Goal: Transaction & Acquisition: Purchase product/service

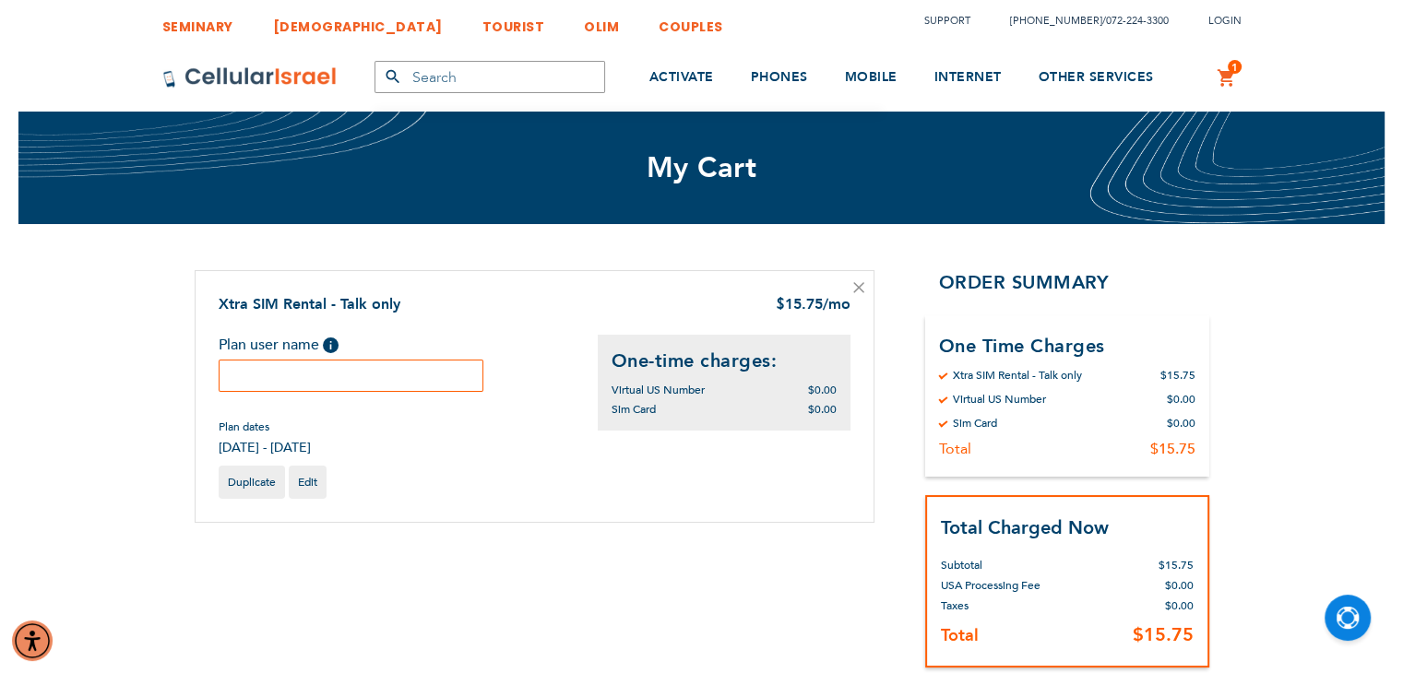
scroll to position [92, 0]
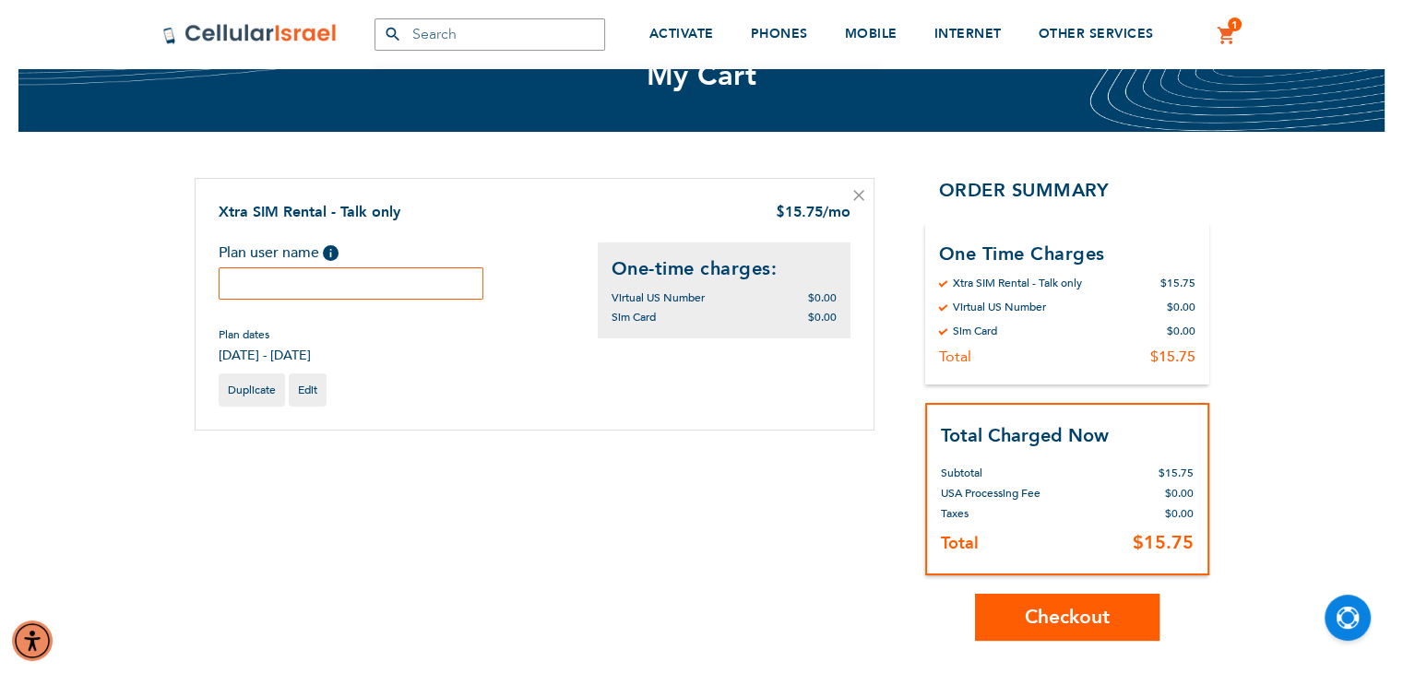
click at [328, 279] on input "text" at bounding box center [352, 283] width 266 height 32
type input "nosson"
click at [1000, 598] on button "Checkout" at bounding box center [1067, 617] width 184 height 47
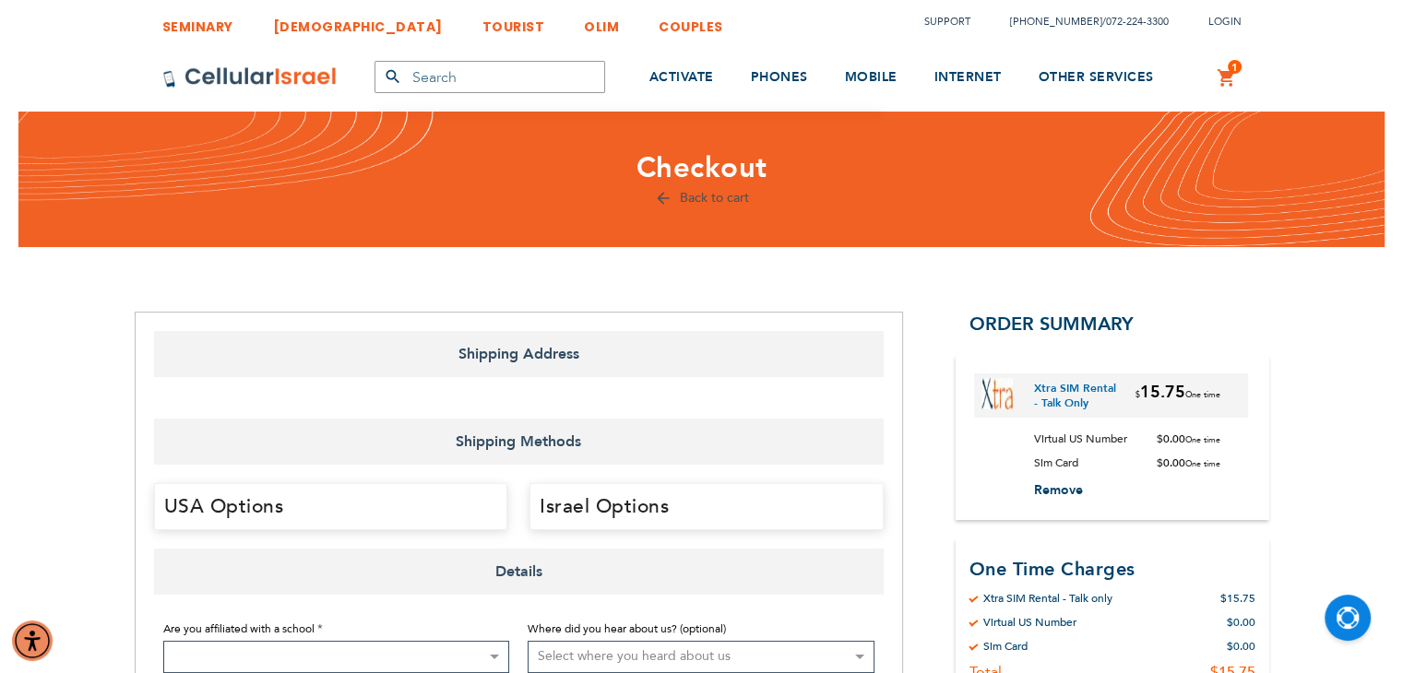
select select "US"
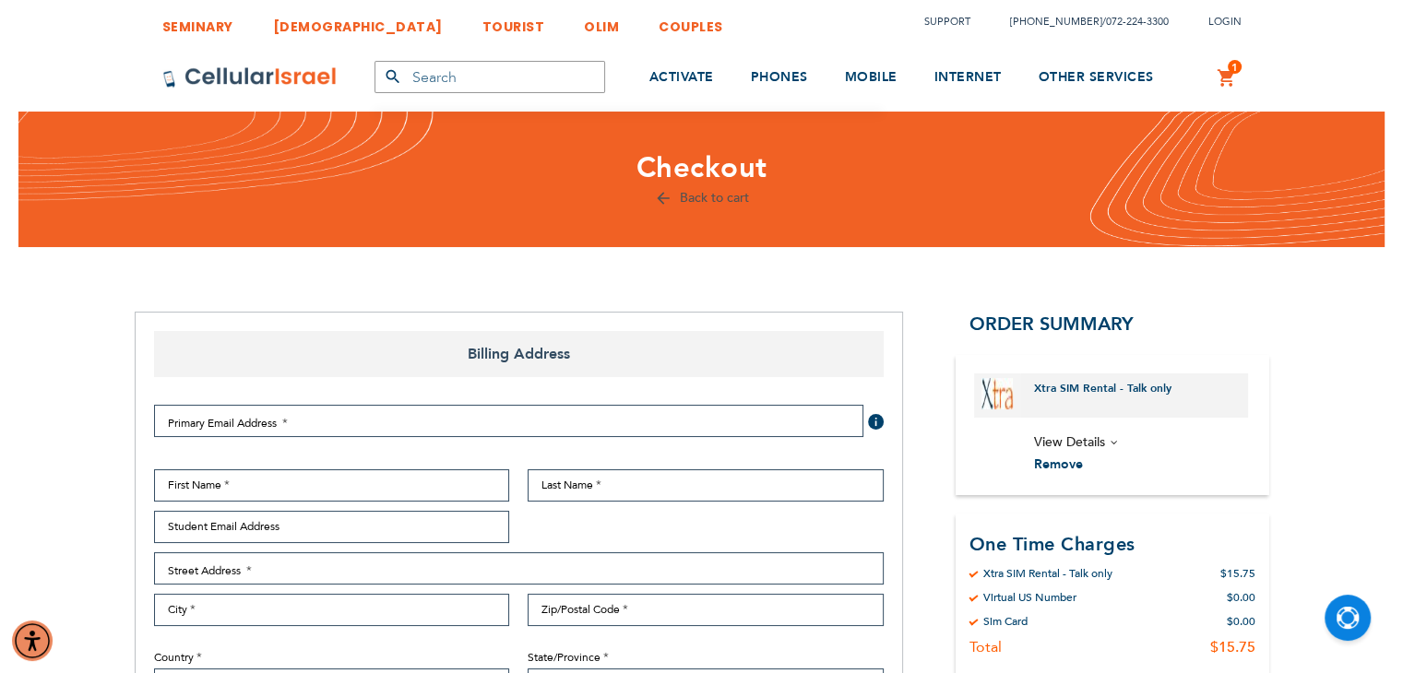
select select "US"
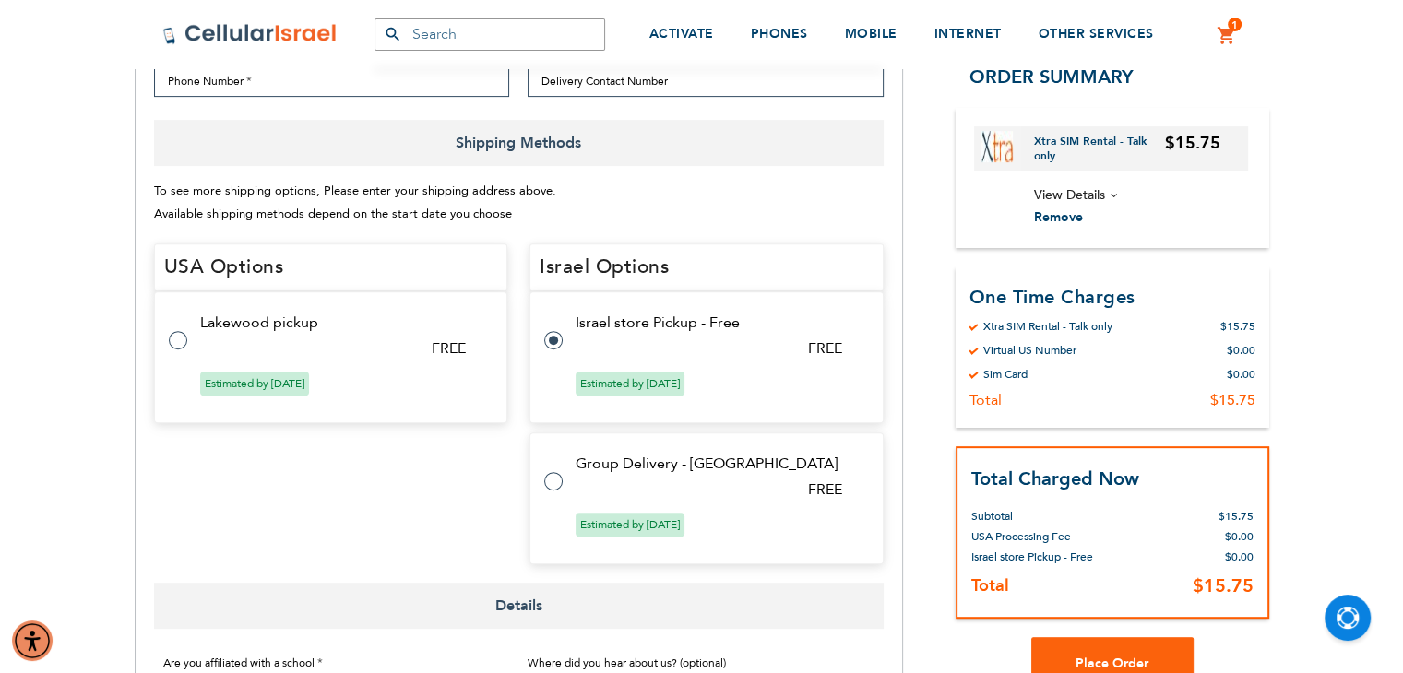
scroll to position [830, 0]
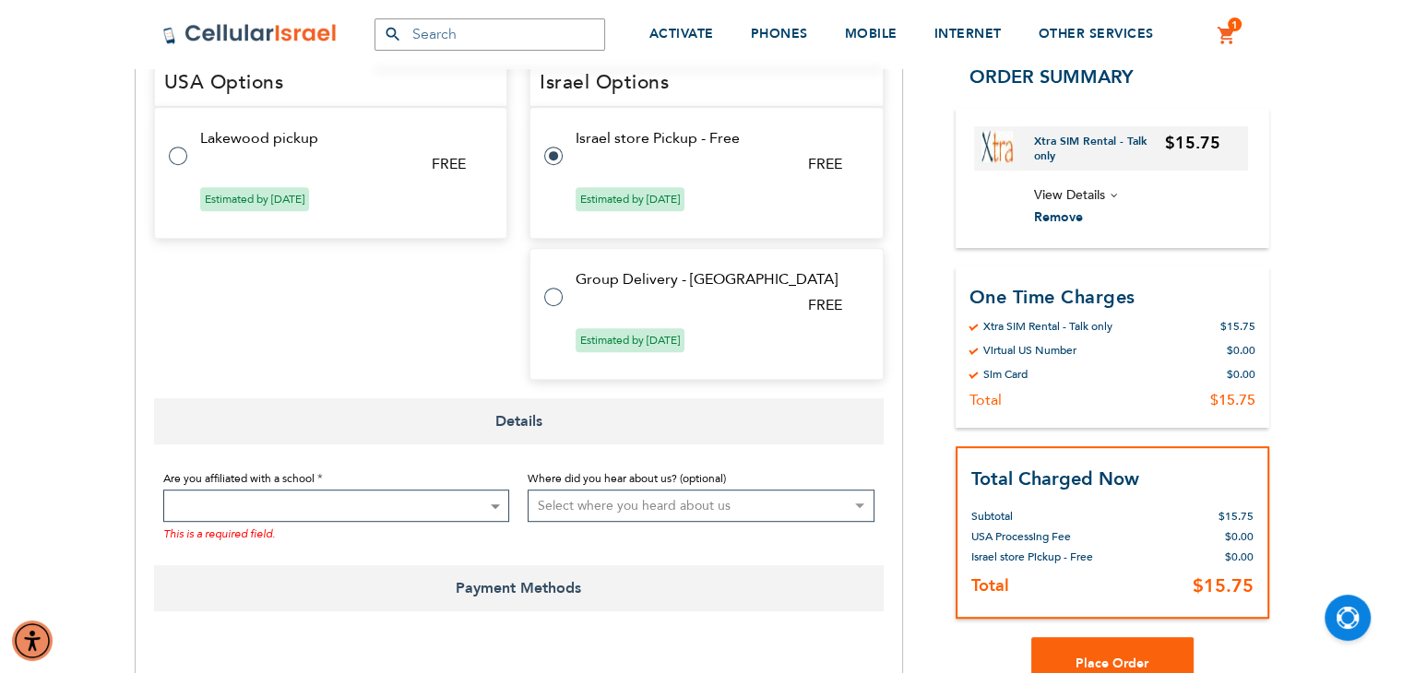
click at [610, 503] on select "Select where you heard about us Existing Customer Friend Other School/Group BP …" at bounding box center [700, 506] width 347 height 32
click at [479, 499] on span at bounding box center [336, 506] width 347 height 32
click at [637, 314] on tr "Group Delivery - [GEOGRAPHIC_DATA] FREE Estimated by [DATE]" at bounding box center [706, 314] width 354 height 132
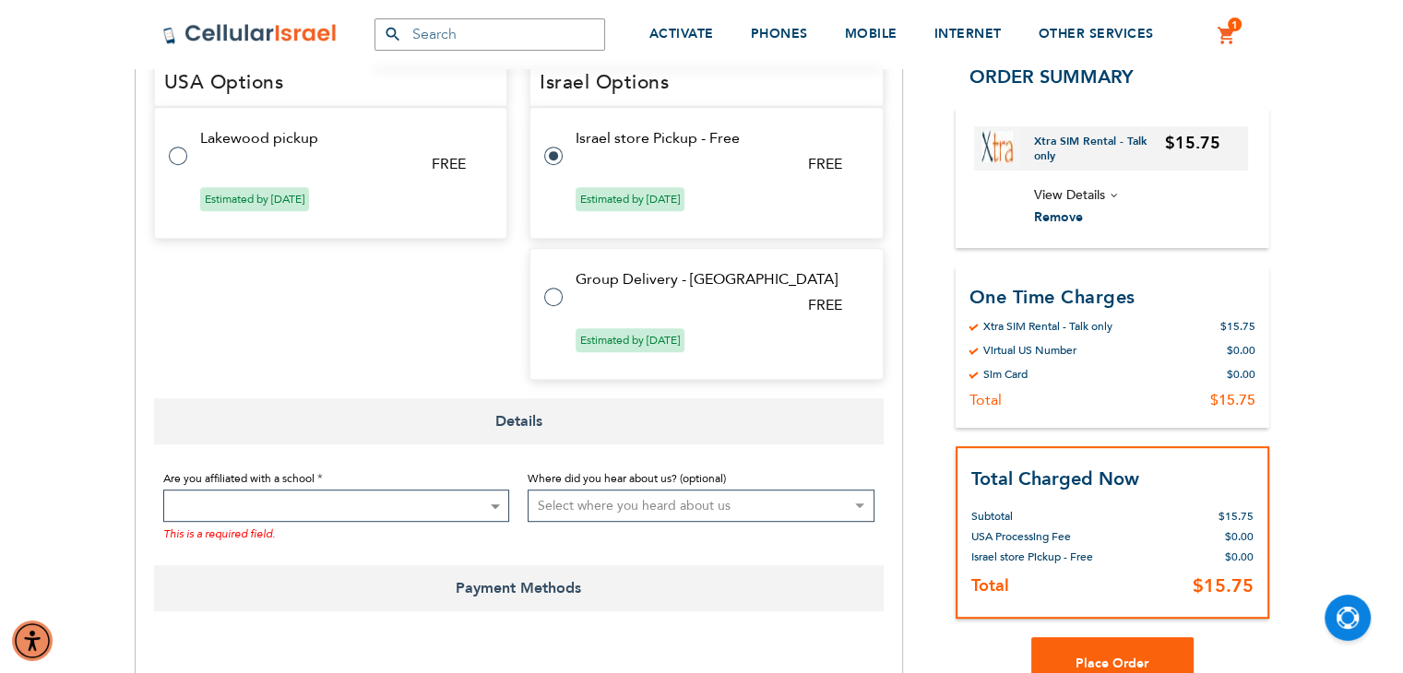
radio input "false"
radio input "true"
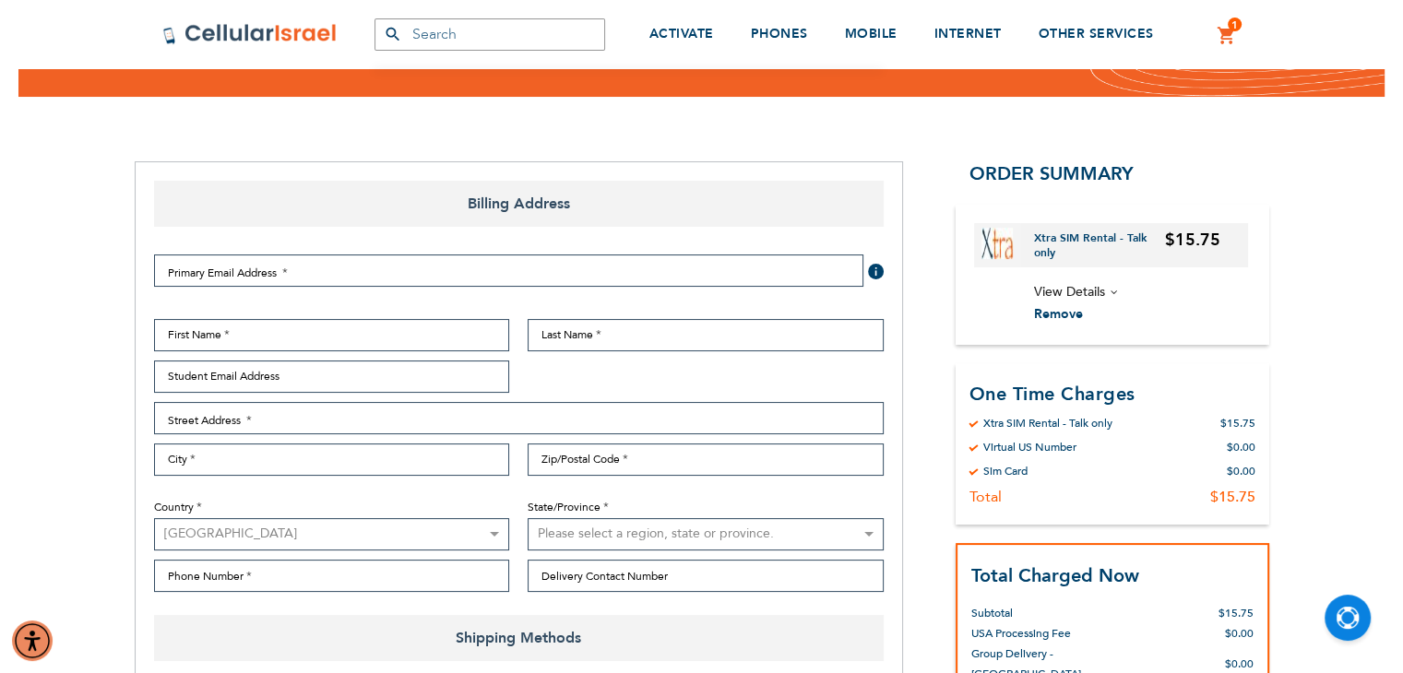
scroll to position [0, 0]
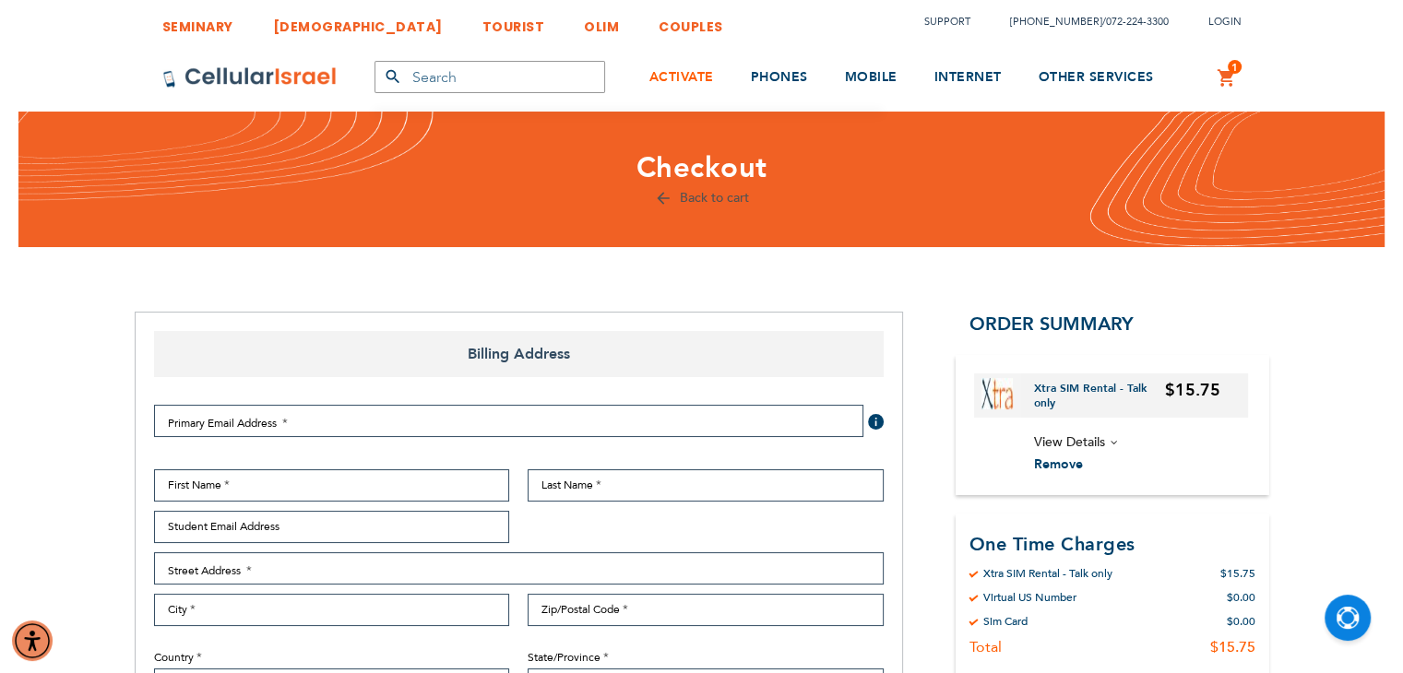
click at [696, 84] on span "ACTIVATE" at bounding box center [681, 77] width 65 height 18
